Goal: Find specific page/section: Find specific page/section

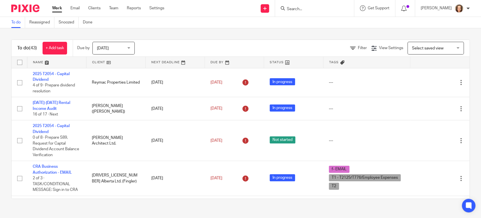
click at [317, 5] on form at bounding box center [316, 8] width 60 height 7
click at [295, 8] on input "Search" at bounding box center [311, 9] width 51 height 5
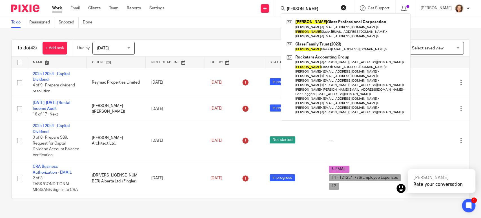
type input "[PERSON_NAME]"
click button "submit" at bounding box center [0, 0] width 0 height 0
click at [455, 178] on div "[PERSON_NAME]" at bounding box center [442, 178] width 56 height 6
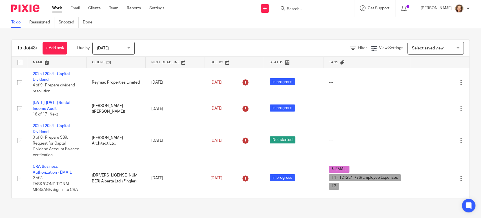
click at [302, 6] on form at bounding box center [316, 8] width 60 height 7
click at [307, 10] on input "Search" at bounding box center [311, 9] width 51 height 5
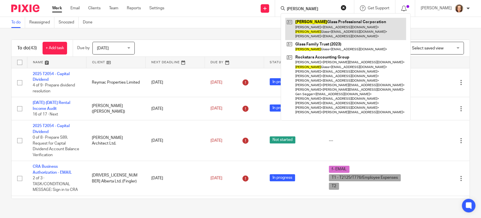
type input "[PERSON_NAME]"
click at [307, 29] on link at bounding box center [345, 29] width 121 height 22
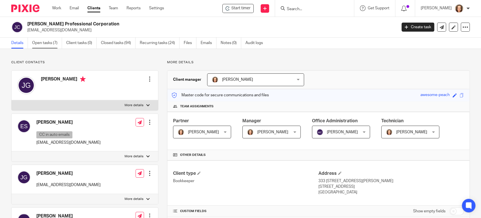
click at [39, 43] on link "Open tasks (7)" at bounding box center [47, 42] width 30 height 11
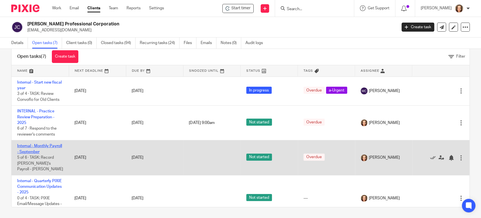
click at [39, 146] on link "Internal - Monthly Payroll - September" at bounding box center [39, 149] width 45 height 10
